Goal: Communication & Community: Answer question/provide support

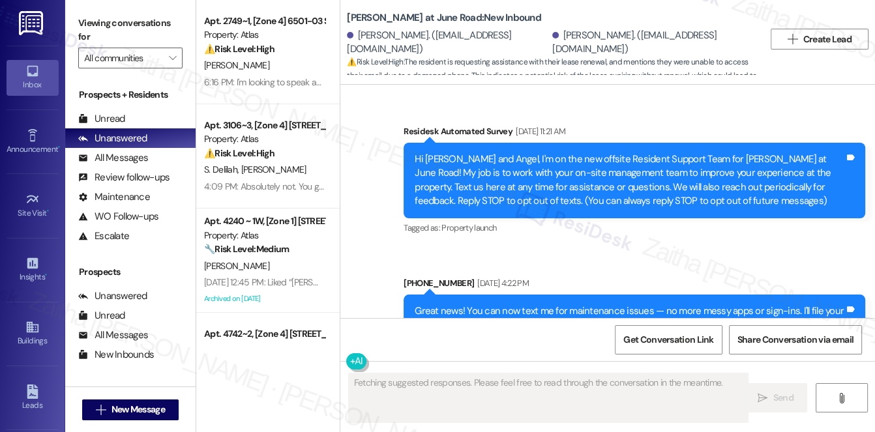
scroll to position [11953, 0]
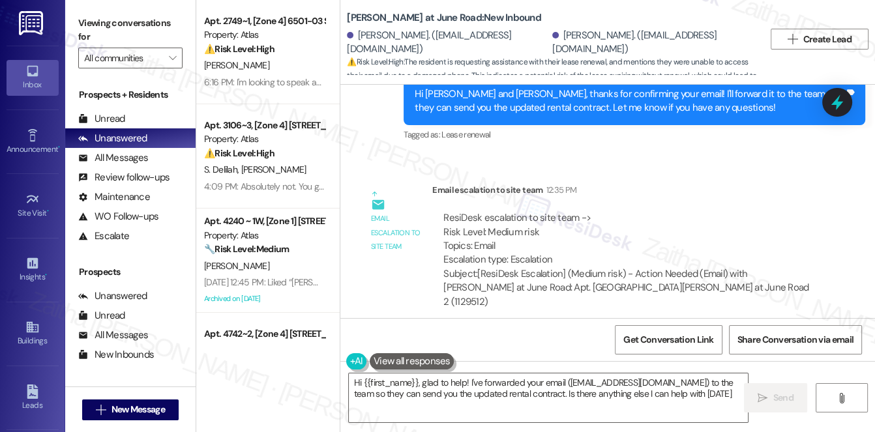
type textarea "Hi {{first_name}}, glad to help! I've forwarded your email ([EMAIL_ADDRESS][DOM…"
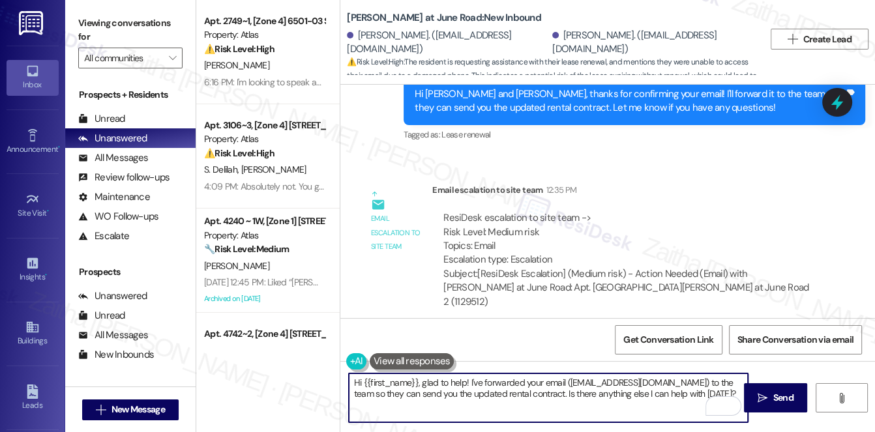
drag, startPoint x: 352, startPoint y: 381, endPoint x: 687, endPoint y: 393, distance: 334.8
click at [699, 393] on textarea "Hi {{first_name}}, glad to help! I've forwarded your email ([EMAIL_ADDRESS][DOM…" at bounding box center [549, 398] width 400 height 49
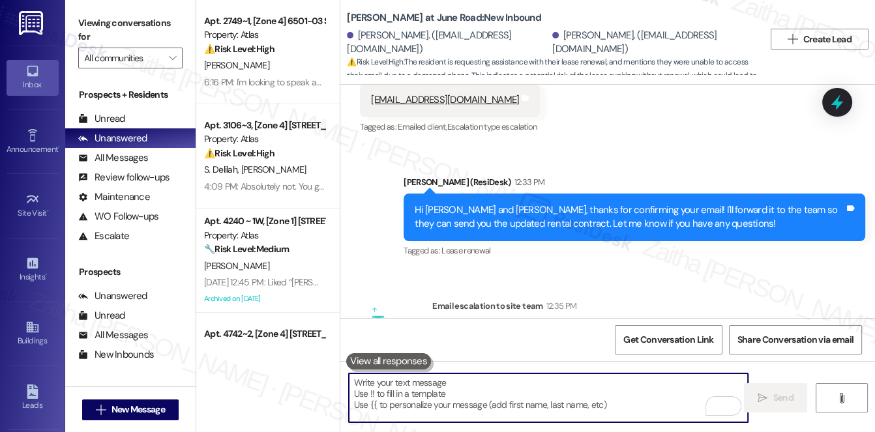
scroll to position [11893, 0]
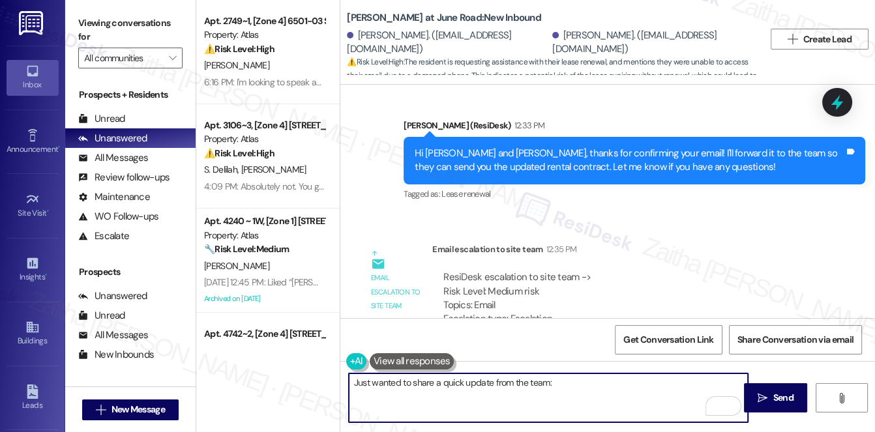
paste textarea "The renewal offer has been sent via email"
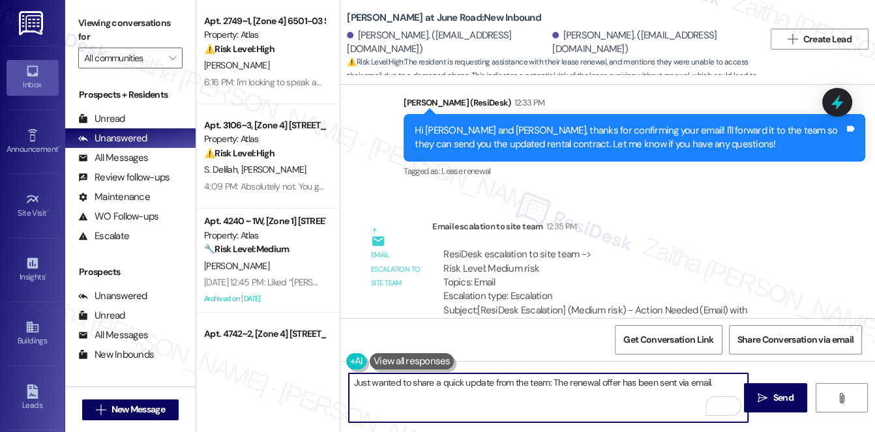
scroll to position [11953, 0]
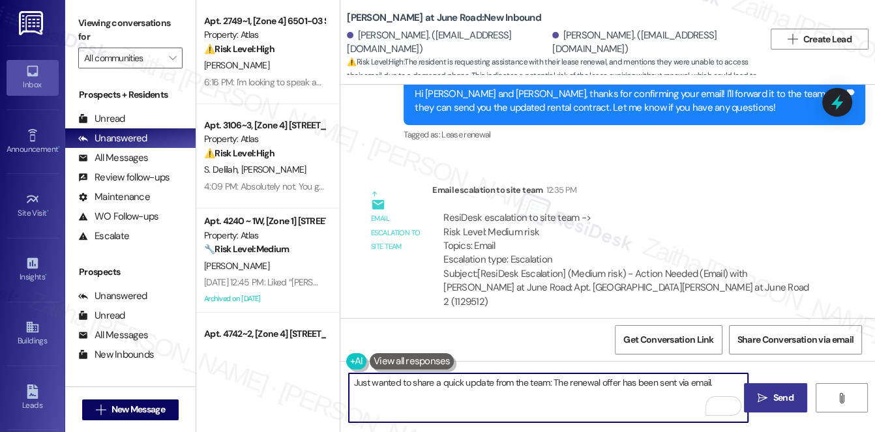
type textarea "Just wanted to share a quick update from the team: The renewal offer has been s…"
click at [772, 399] on span "Send" at bounding box center [783, 398] width 25 height 14
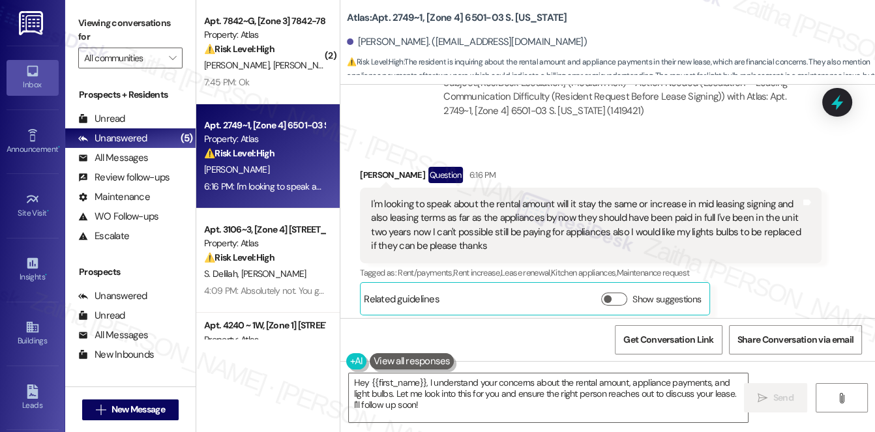
scroll to position [1834, 0]
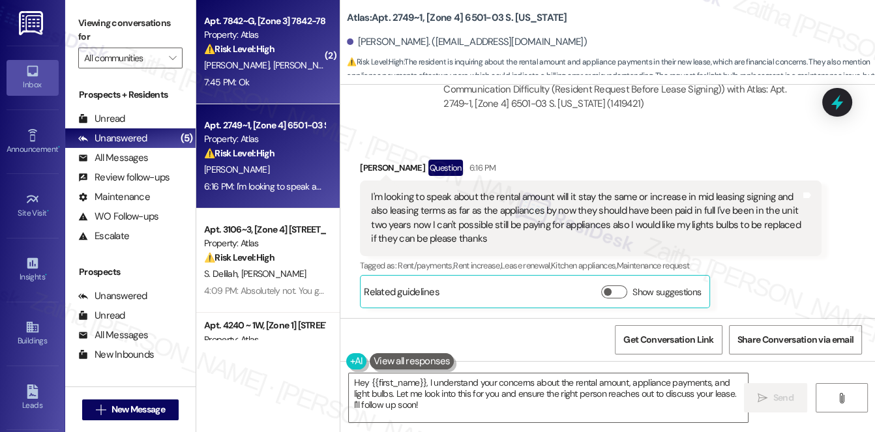
click at [286, 83] on div "7:45 PM: Ok 7:45 PM: Ok" at bounding box center [264, 82] width 123 height 16
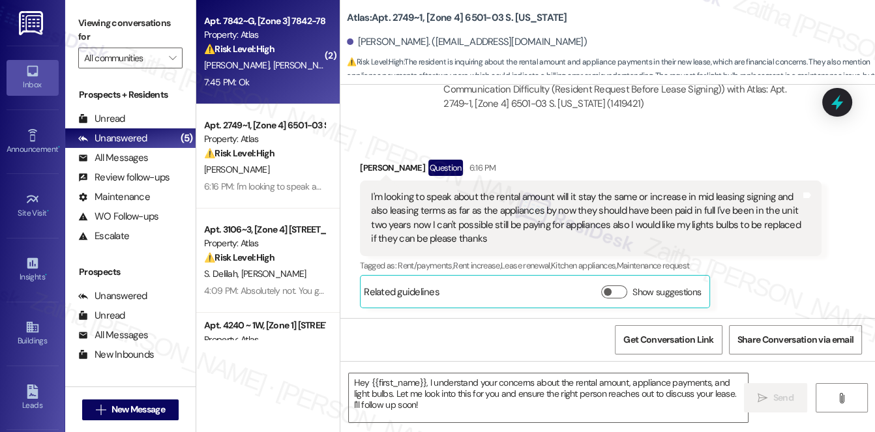
type textarea "Fetching suggested responses. Please feel free to read through the conversation…"
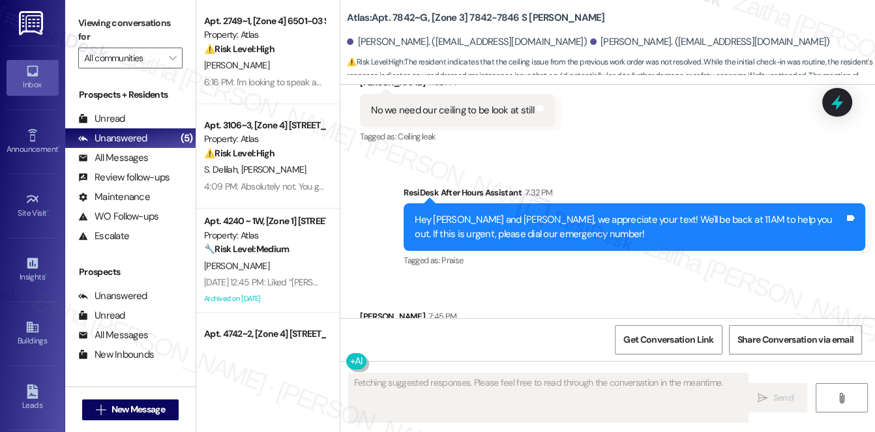
scroll to position [3657, 0]
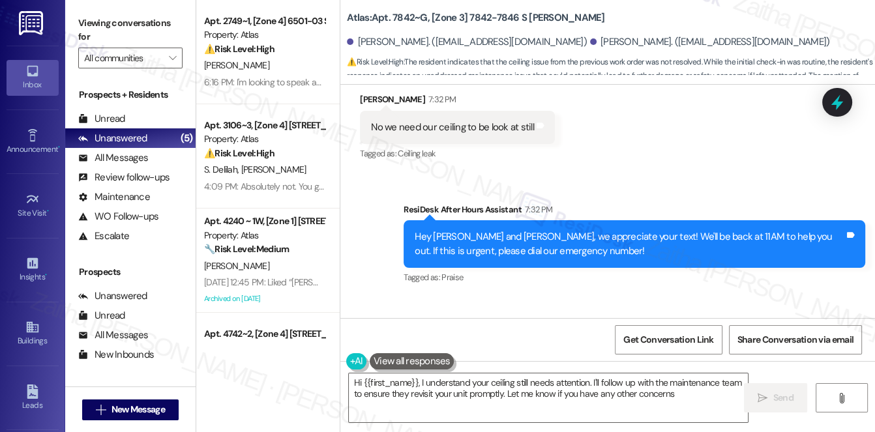
type textarea "Hi {{first_name}}, I understand your ceiling still needs attention. I'll follow…"
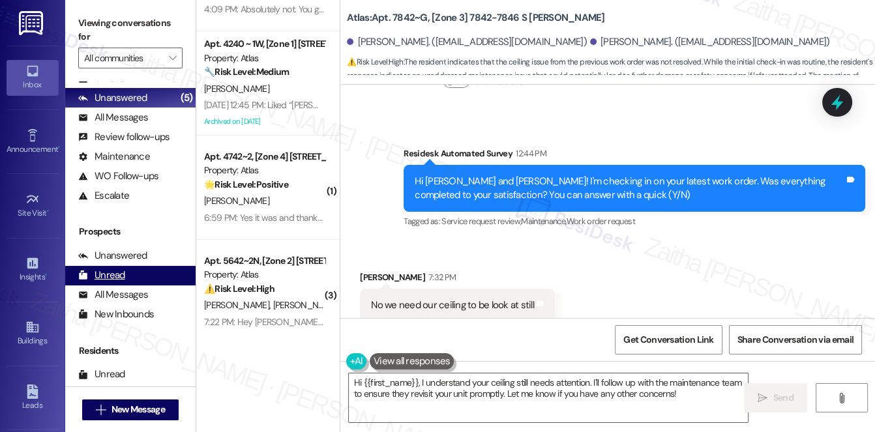
scroll to position [155, 0]
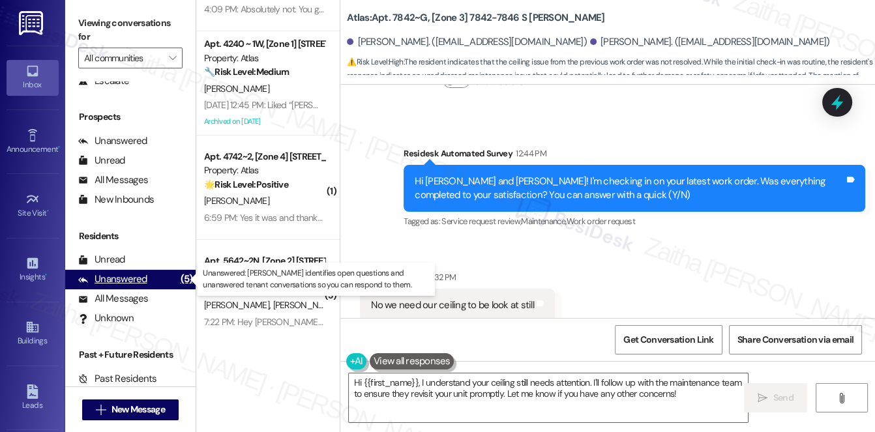
click at [115, 279] on div "Unanswered" at bounding box center [112, 280] width 69 height 14
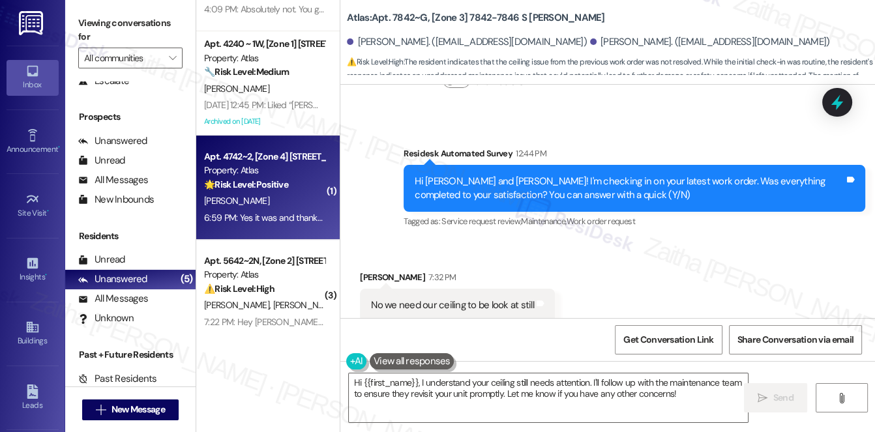
click at [256, 202] on div "[PERSON_NAME]" at bounding box center [264, 201] width 123 height 16
type textarea "Fetching suggested responses. Please feel free to read through the conversation…"
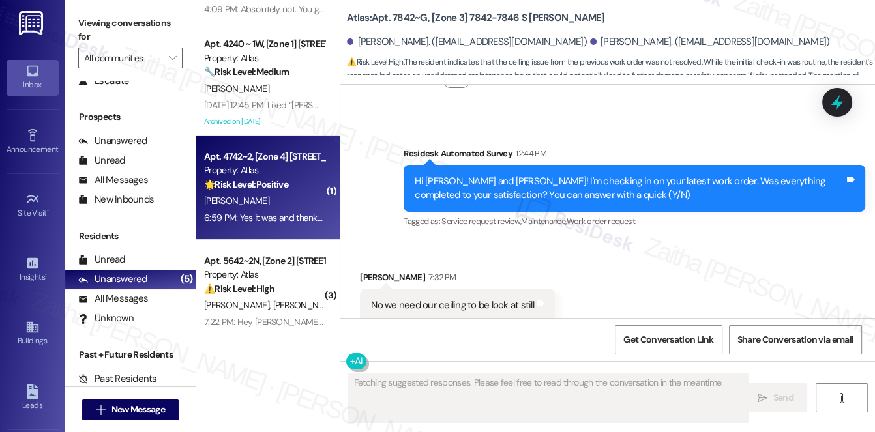
scroll to position [1615, 0]
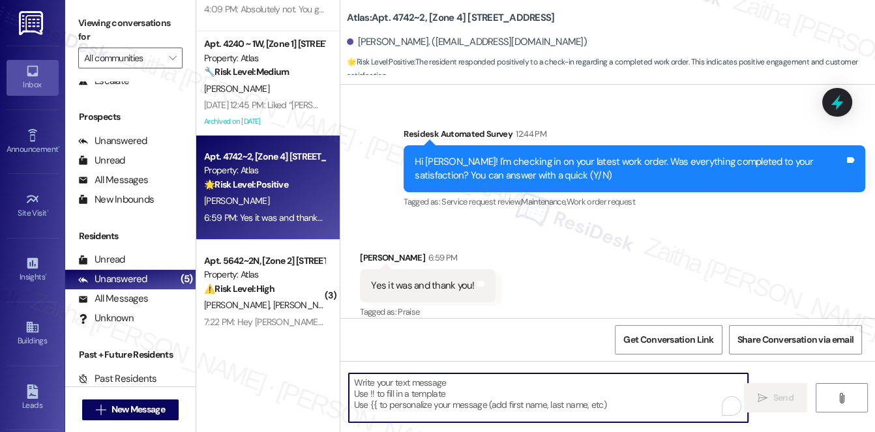
click at [492, 376] on textarea "To enrich screen reader interactions, please activate Accessibility in Grammarl…" at bounding box center [549, 398] width 400 height 49
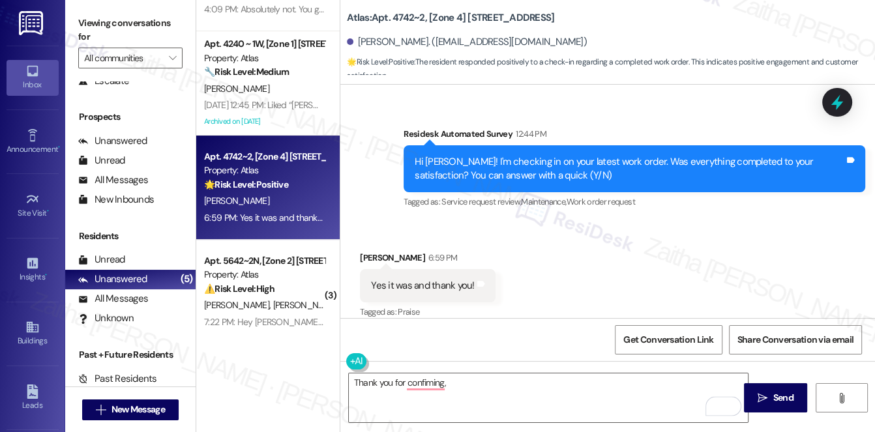
click at [369, 251] on div "[PERSON_NAME] 6:59 PM" at bounding box center [427, 260] width 135 height 18
copy div "[PERSON_NAME]"
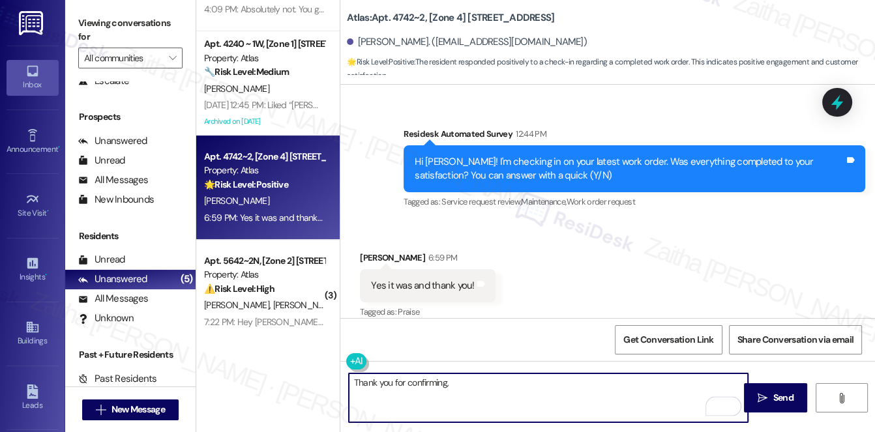
paste textarea "[PERSON_NAME]"
paste textarea "I'm happy the work order was completed to your satisfaction! We'd also love to …"
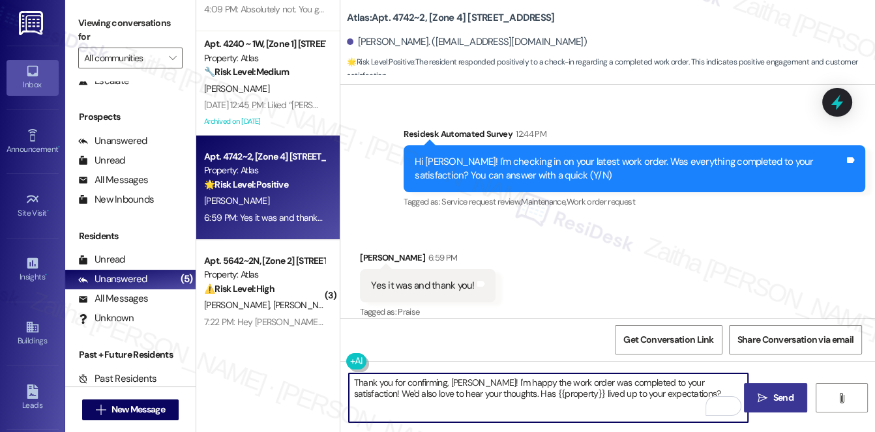
type textarea "Thank you for confirming, [PERSON_NAME]! I'm happy the work order was completed…"
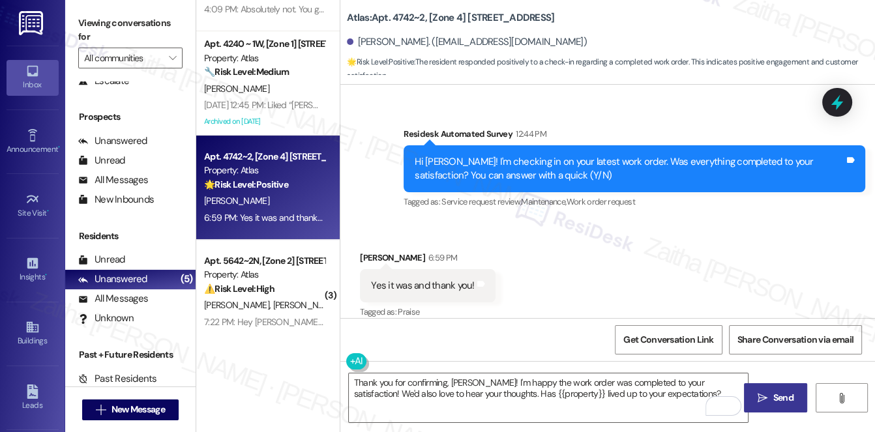
click at [799, 399] on button " Send" at bounding box center [775, 398] width 63 height 29
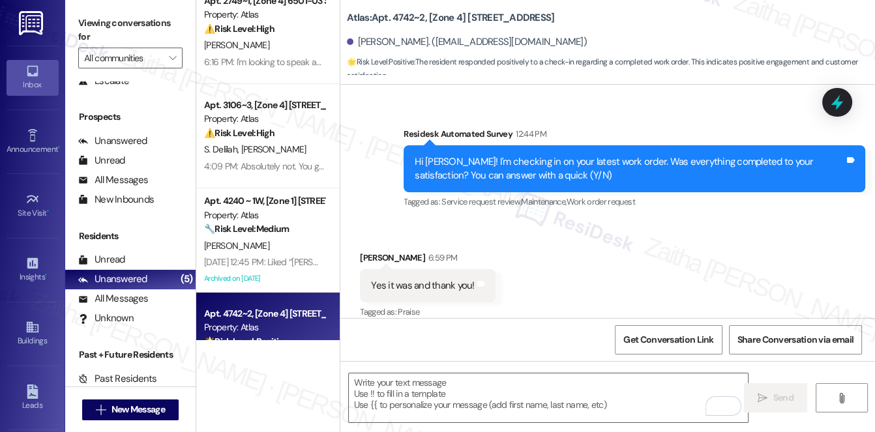
scroll to position [0, 0]
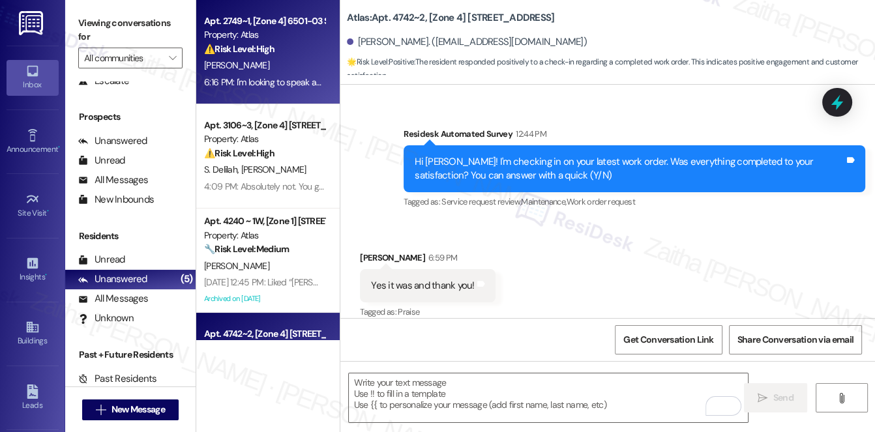
click at [295, 51] on div "⚠️ Risk Level: High The resident is inquiring about the rental amount and appli…" at bounding box center [264, 49] width 121 height 14
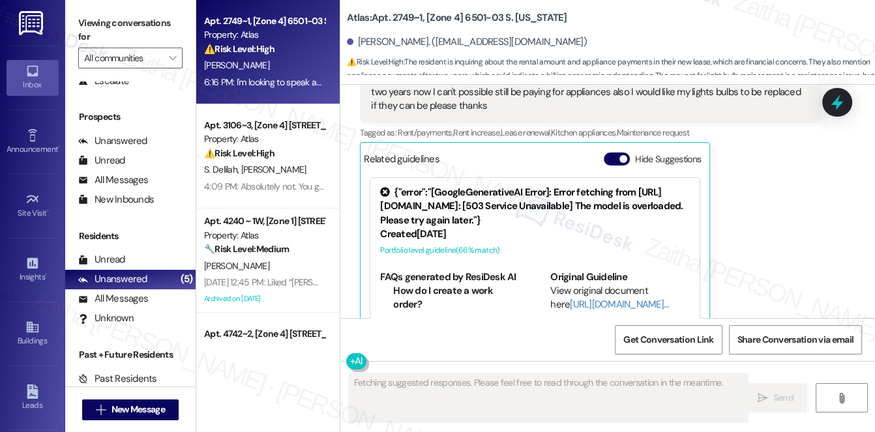
scroll to position [2007, 0]
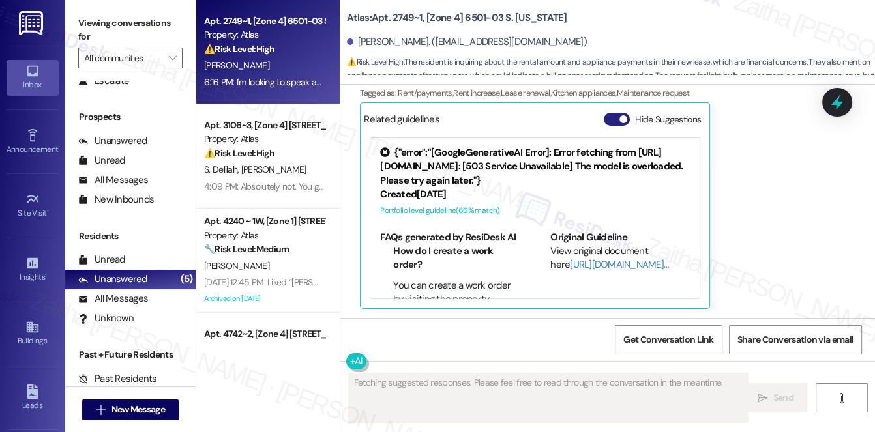
click at [609, 124] on button "Hide Suggestions" at bounding box center [617, 119] width 26 height 13
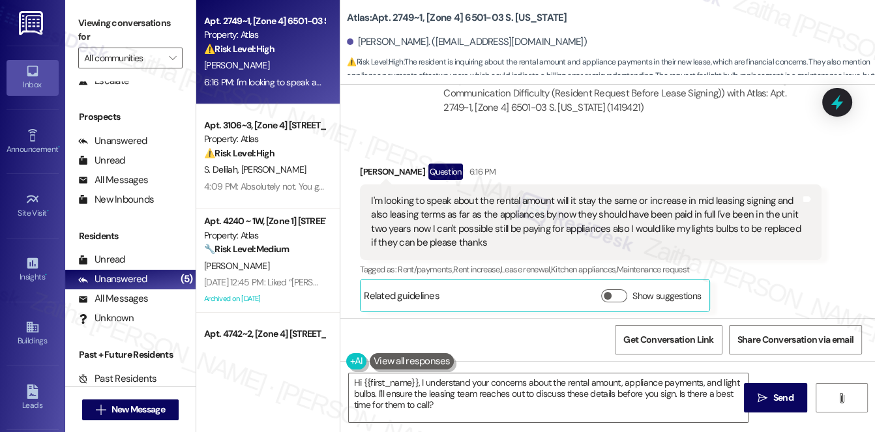
scroll to position [1834, 0]
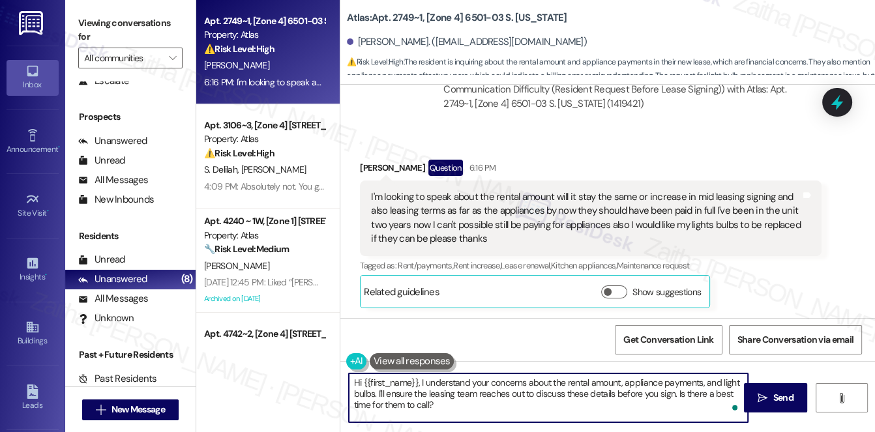
drag, startPoint x: 421, startPoint y: 381, endPoint x: 344, endPoint y: 380, distance: 77.6
click at [344, 380] on div "Hi {{first_name}}, I understand your concerns about the rental amount, applianc…" at bounding box center [542, 398] width 401 height 50
click at [472, 394] on textarea "Thank you for letting me know. I understand your concerns about the rental amou…" at bounding box center [549, 398] width 400 height 49
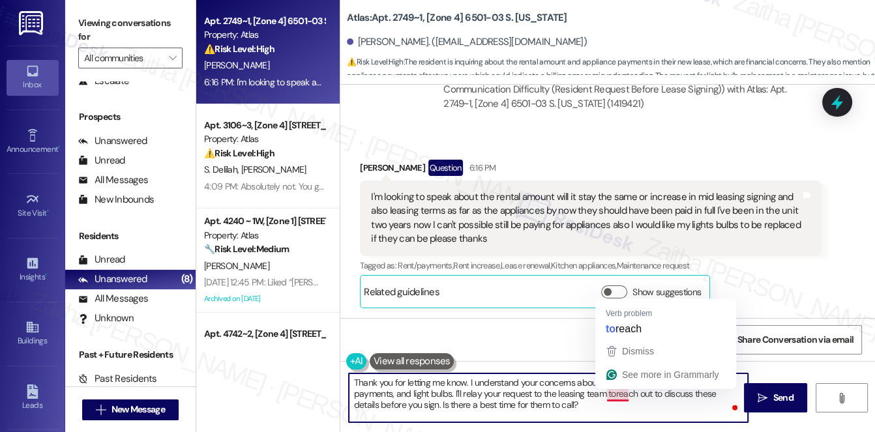
type textarea "Thank you for letting me know. I understand your concerns about the rental amou…"
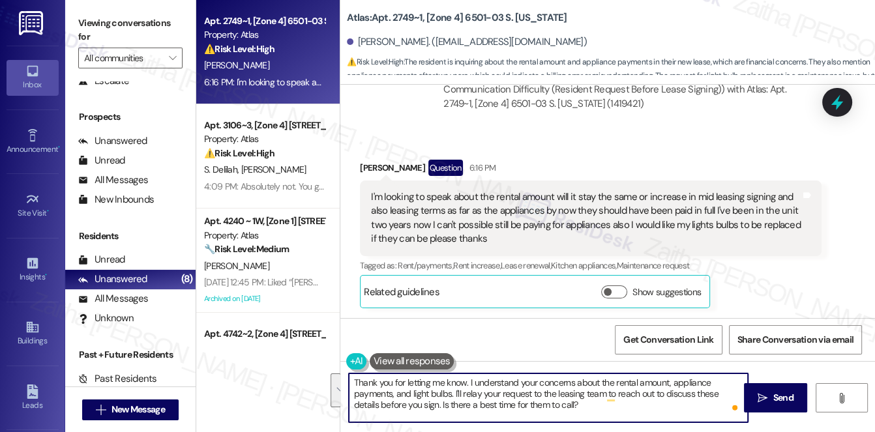
drag, startPoint x: 353, startPoint y: 382, endPoint x: 604, endPoint y: 407, distance: 252.4
click at [604, 407] on textarea "Thank you for letting me know. I understand your concerns about the rental amou…" at bounding box center [549, 398] width 400 height 49
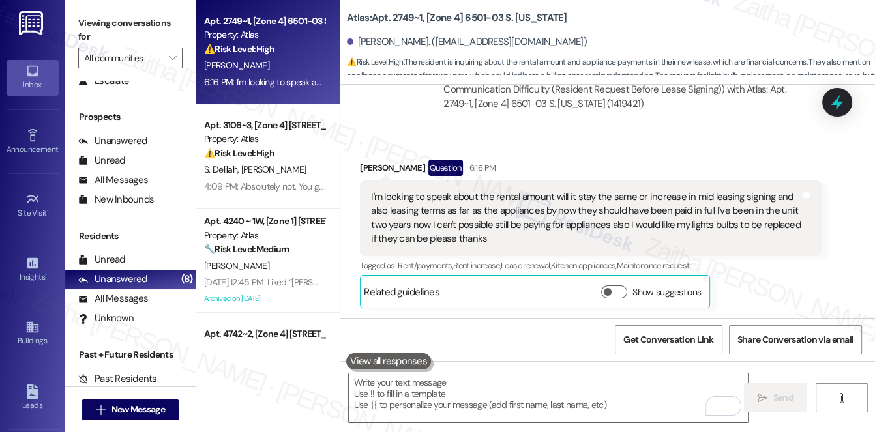
click at [830, 108] on icon at bounding box center [837, 102] width 17 height 17
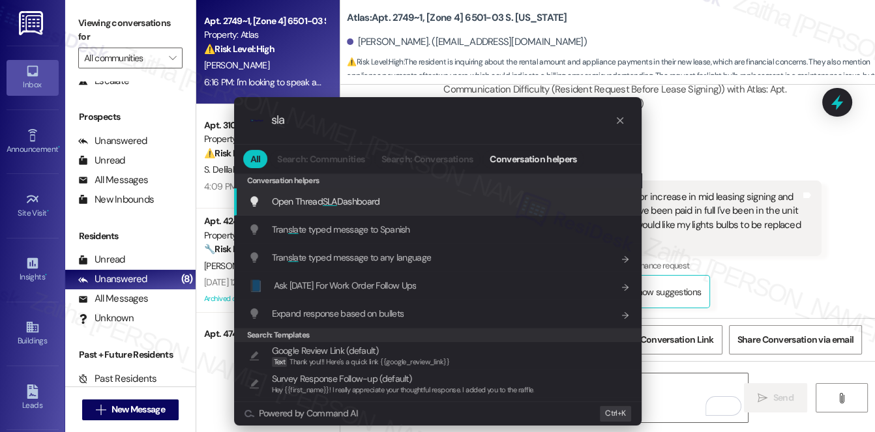
type input "sla"
click at [365, 200] on span "Open Thread SLA Dashboard" at bounding box center [326, 202] width 108 height 12
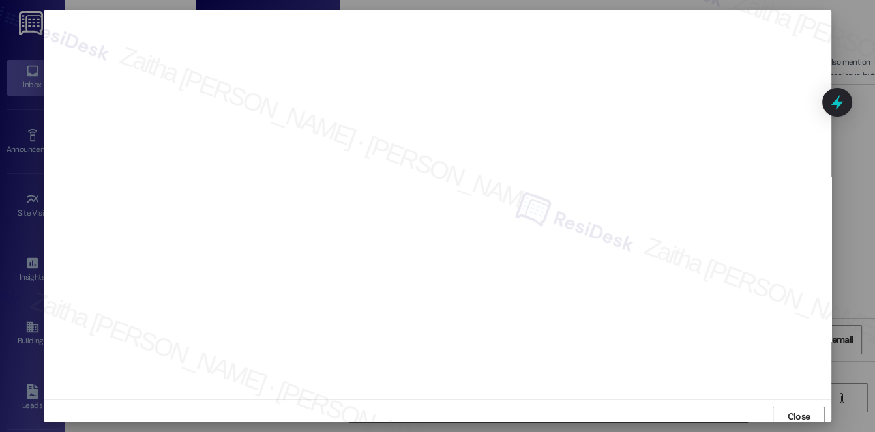
scroll to position [5, 0]
click at [793, 412] on span "Close" at bounding box center [799, 412] width 23 height 14
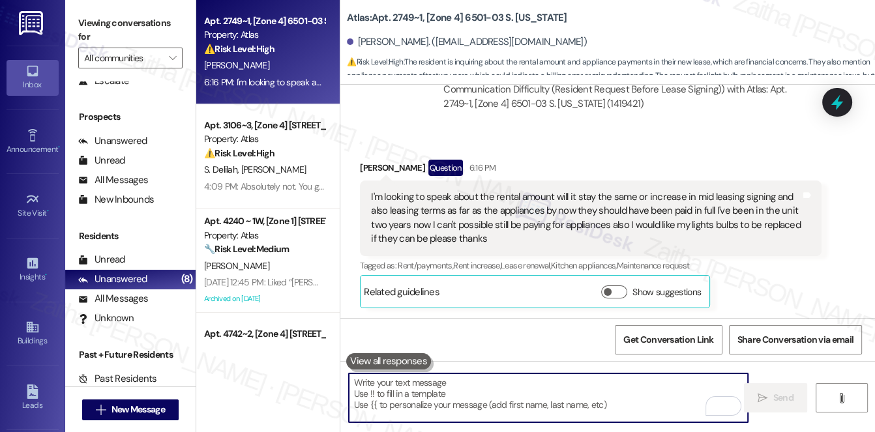
paste textarea "Thank you for sharing your concerns regarding the rental amount, appliance paym…"
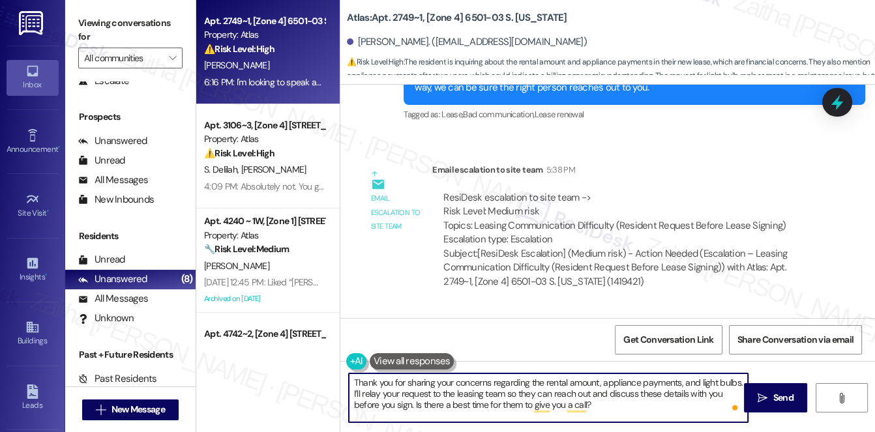
scroll to position [1775, 0]
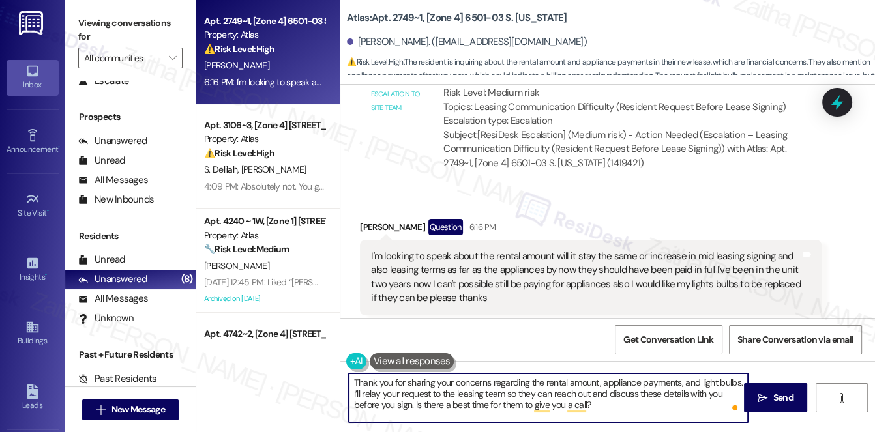
click at [368, 224] on div "[PERSON_NAME] Question 6:16 PM" at bounding box center [591, 229] width 462 height 21
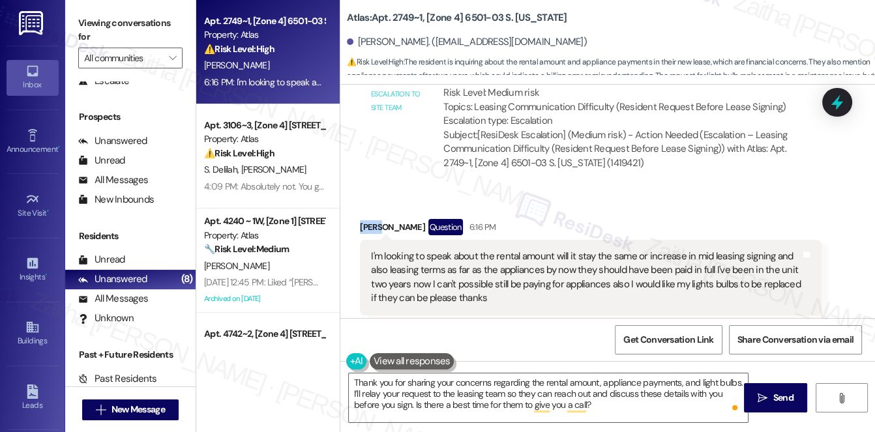
click at [368, 224] on div "[PERSON_NAME] Question 6:16 PM" at bounding box center [591, 229] width 462 height 21
copy div "Ebony"
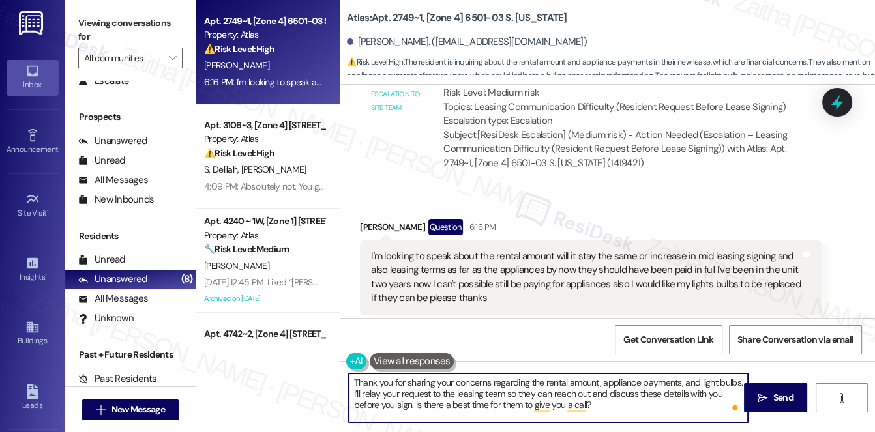
click at [736, 381] on textarea "Thank you for sharing your concerns regarding the rental amount, appliance paym…" at bounding box center [549, 398] width 400 height 49
paste textarea "Ebony"
click at [620, 407] on textarea "Thank you for sharing your concerns regarding the rental amount, appliance paym…" at bounding box center [549, 398] width 400 height 49
type textarea "Thank you for sharing your concerns regarding the rental amount, appliance paym…"
click at [793, 397] on span "Send" at bounding box center [784, 398] width 20 height 14
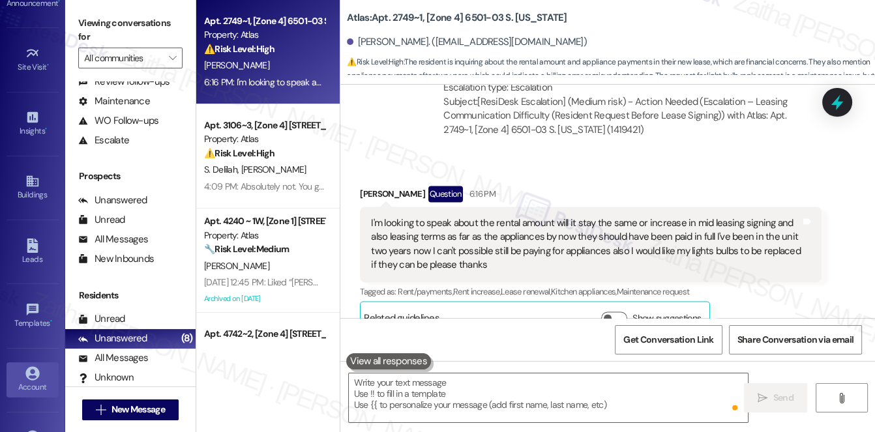
scroll to position [1834, 0]
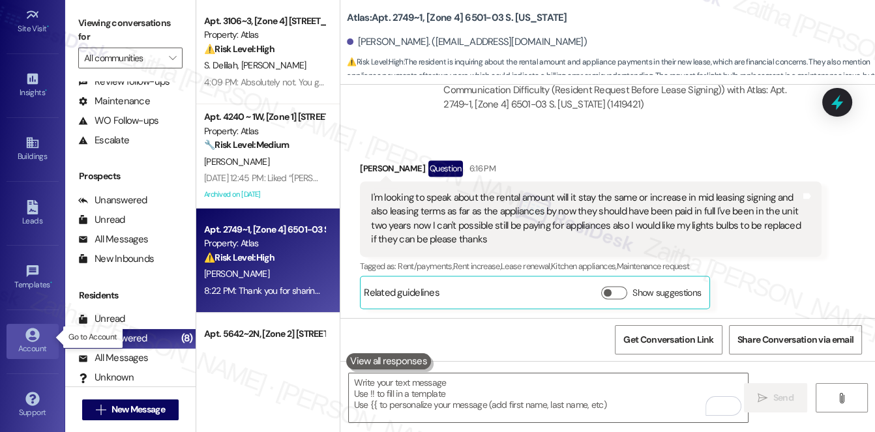
click at [35, 337] on icon at bounding box center [32, 335] width 14 height 14
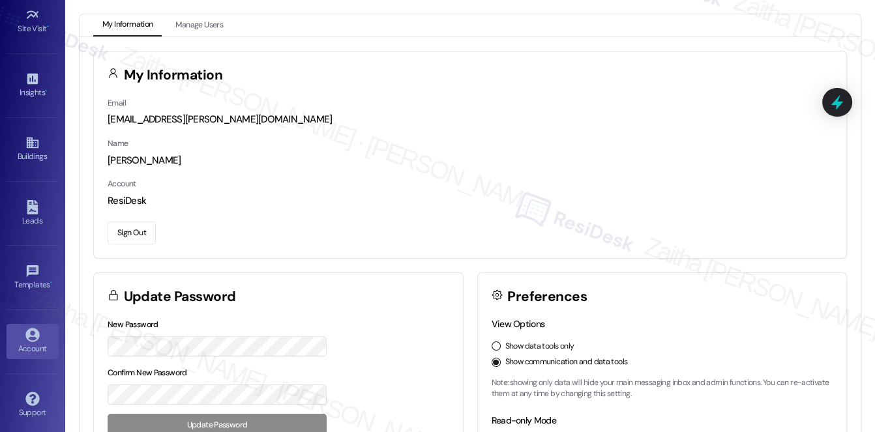
click at [133, 230] on button "Sign Out" at bounding box center [132, 233] width 48 height 23
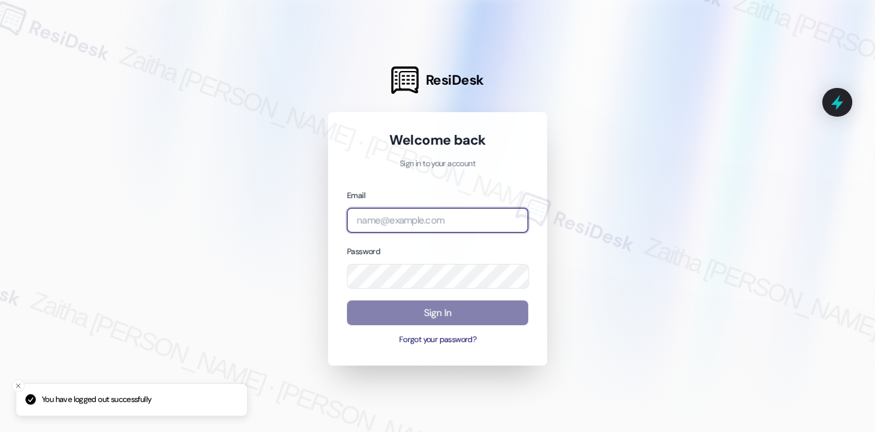
click at [400, 211] on input "email" at bounding box center [437, 220] width 181 height 25
type input "[EMAIL_ADDRESS][PERSON_NAME][DOMAIN_NAME]"
